Goal: Task Accomplishment & Management: Use online tool/utility

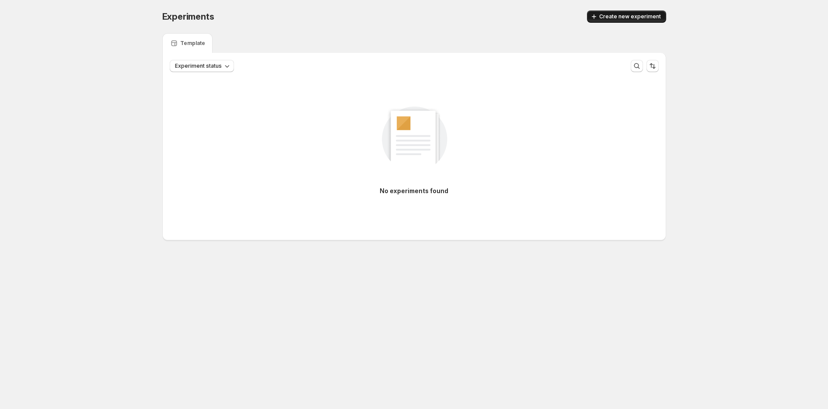
click at [643, 19] on span "Create new experiment" at bounding box center [630, 16] width 62 height 7
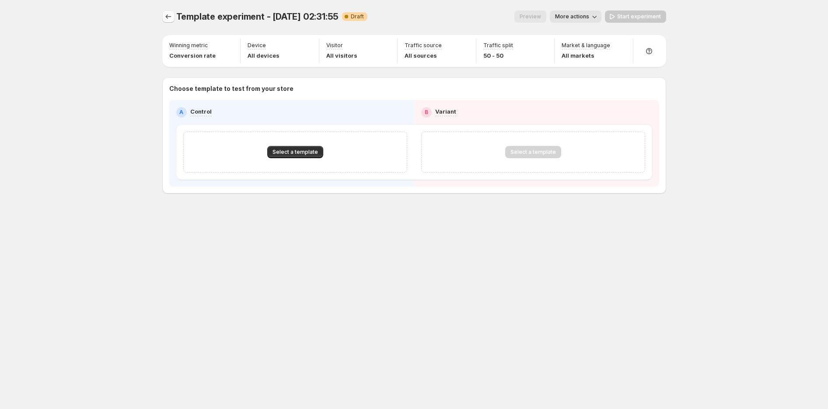
click at [169, 13] on icon "Experiments" at bounding box center [168, 16] width 9 height 9
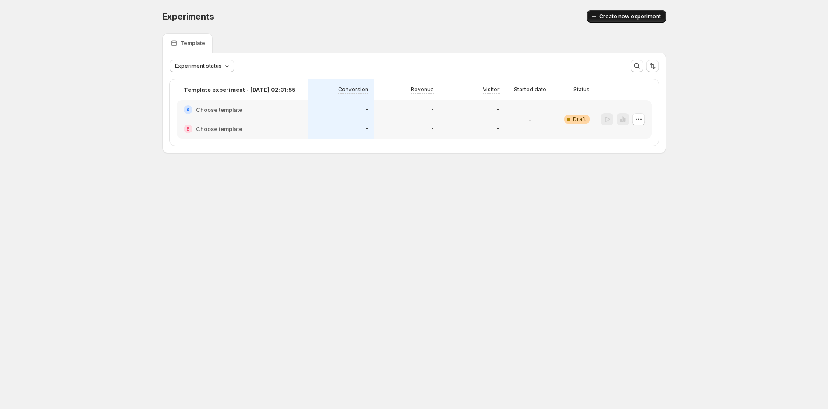
click at [627, 17] on span "Create new experiment" at bounding box center [630, 16] width 62 height 7
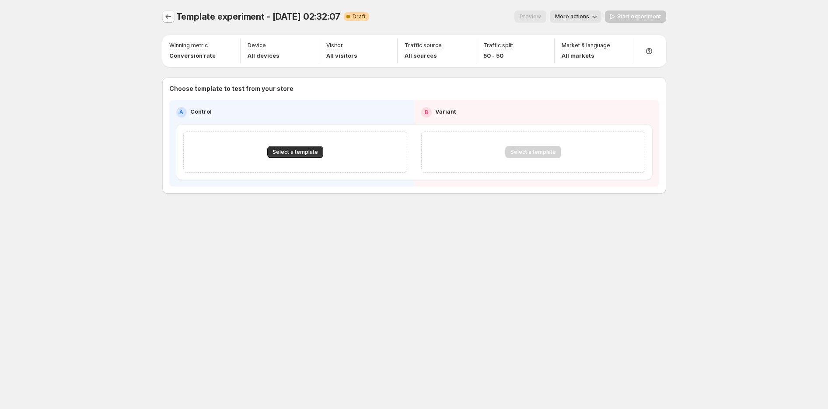
click at [169, 15] on icon "Experiments" at bounding box center [168, 16] width 9 height 9
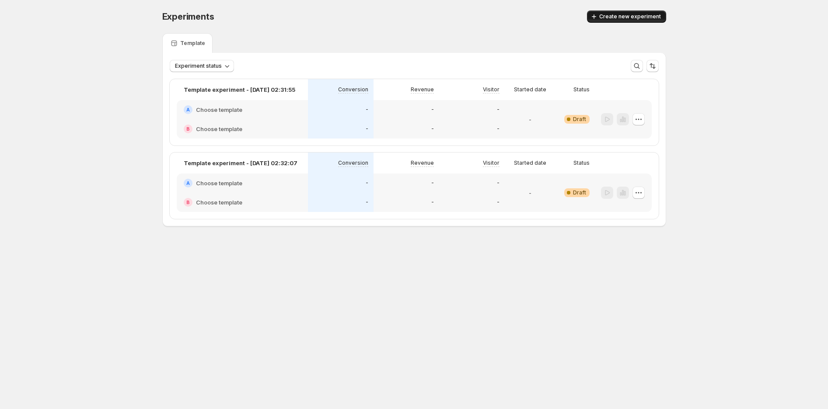
click at [611, 14] on span "Create new experiment" at bounding box center [630, 16] width 62 height 7
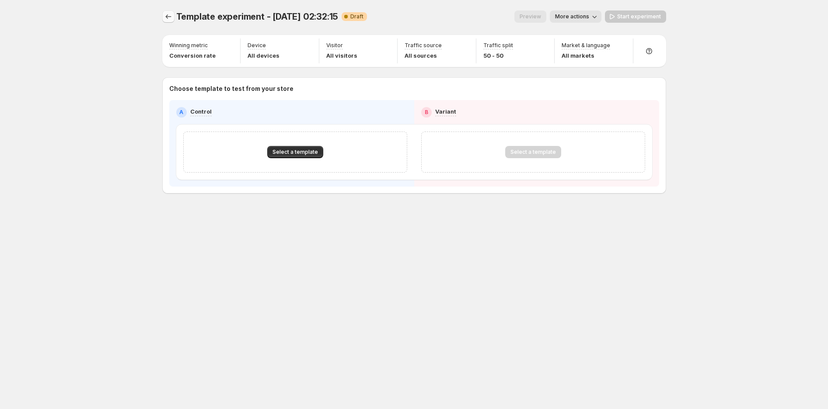
click at [172, 18] on icon "Experiments" at bounding box center [168, 16] width 9 height 9
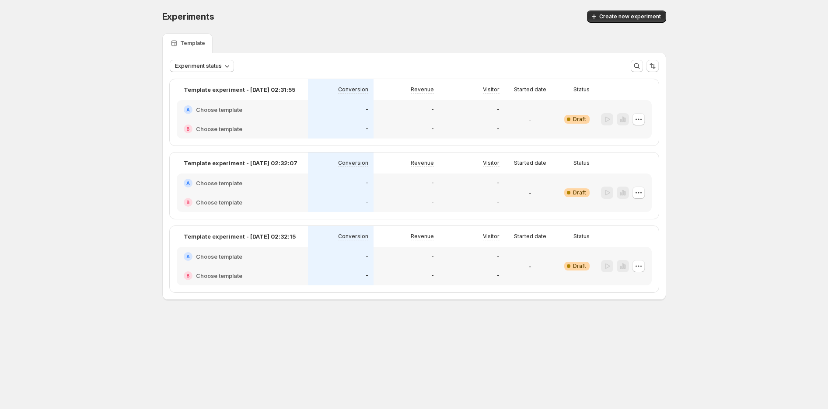
click at [234, 126] on h2 "Choose template" at bounding box center [219, 129] width 46 height 9
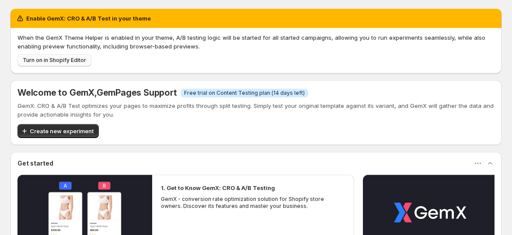
click at [72, 60] on span "Turn on in Shopify Editor" at bounding box center [54, 60] width 63 height 7
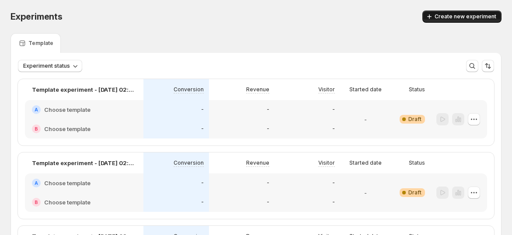
click at [447, 15] on span "Create new experiment" at bounding box center [466, 16] width 62 height 7
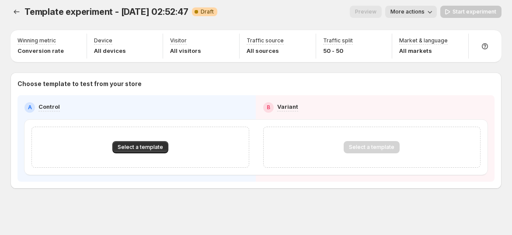
scroll to position [5, 0]
drag, startPoint x: 365, startPoint y: 144, endPoint x: 202, endPoint y: 132, distance: 163.6
click at [361, 144] on div "Select a template" at bounding box center [372, 147] width 56 height 12
click at [156, 146] on span "Select a template" at bounding box center [140, 146] width 45 height 7
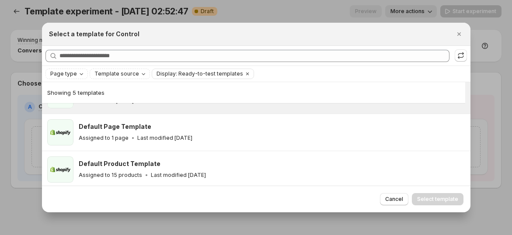
scroll to position [0, 0]
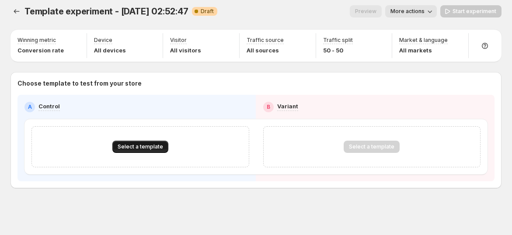
click at [136, 148] on span "Select a template" at bounding box center [140, 146] width 45 height 7
click at [89, 126] on div "Select a template" at bounding box center [140, 146] width 218 height 41
click at [132, 147] on span "Select a template" at bounding box center [140, 146] width 45 height 7
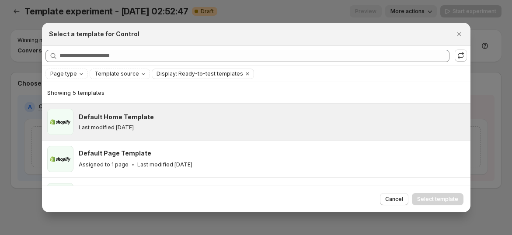
click at [105, 116] on h3 "Default Home Template" at bounding box center [116, 117] width 75 height 9
drag, startPoint x: 458, startPoint y: 37, endPoint x: 447, endPoint y: 44, distance: 12.3
click at [458, 37] on icon "Close" at bounding box center [459, 34] width 9 height 9
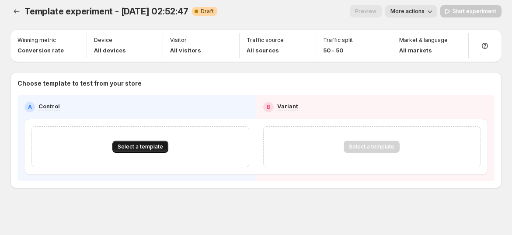
click at [138, 147] on span "Select a template" at bounding box center [140, 146] width 45 height 7
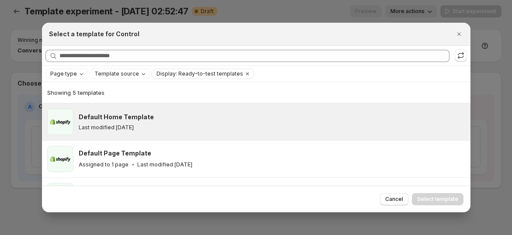
click at [192, 111] on div "Default Home Template Last modified [DATE]" at bounding box center [272, 122] width 387 height 26
click at [425, 196] on span "Select template" at bounding box center [437, 199] width 41 height 7
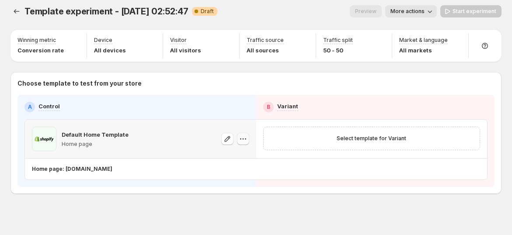
click at [243, 143] on icon "button" at bounding box center [243, 139] width 9 height 9
